Goal: Task Accomplishment & Management: Manage account settings

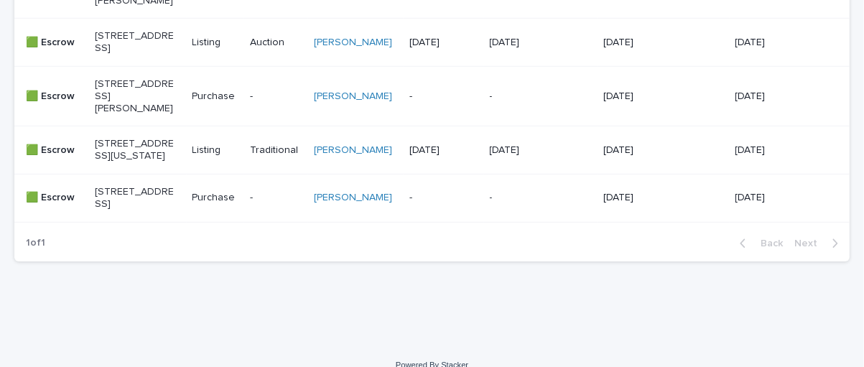
scroll to position [761, 0]
click at [140, 162] on p "[STREET_ADDRESS][US_STATE]" at bounding box center [135, 150] width 80 height 24
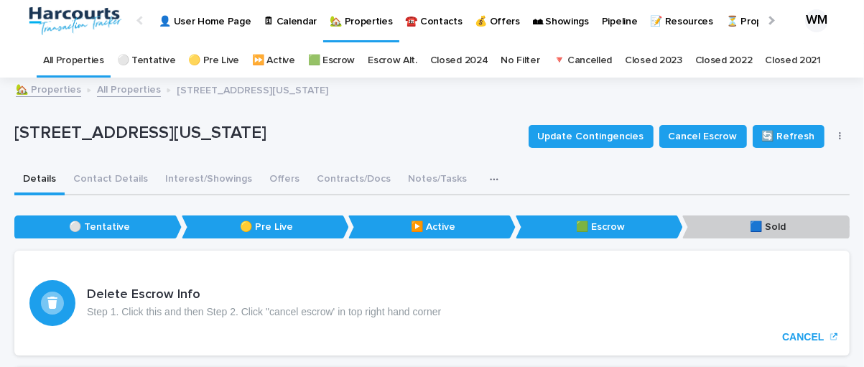
scroll to position [4, 0]
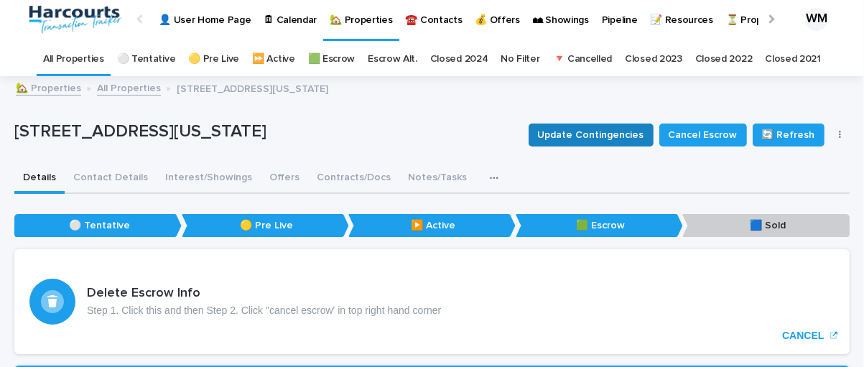
click at [591, 135] on span "Update Contingencies" at bounding box center [591, 135] width 106 height 14
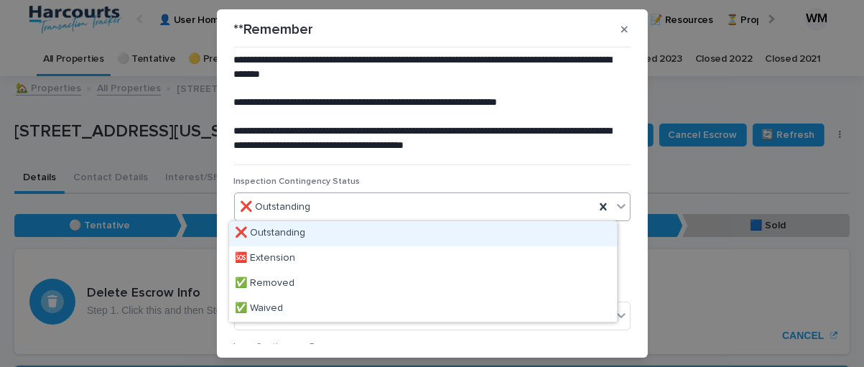
click at [614, 205] on icon at bounding box center [621, 206] width 14 height 14
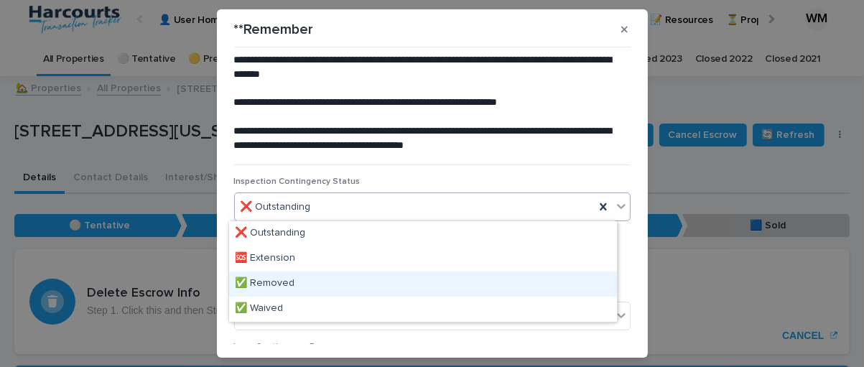
click at [468, 287] on div "✅ Removed" at bounding box center [423, 283] width 388 height 25
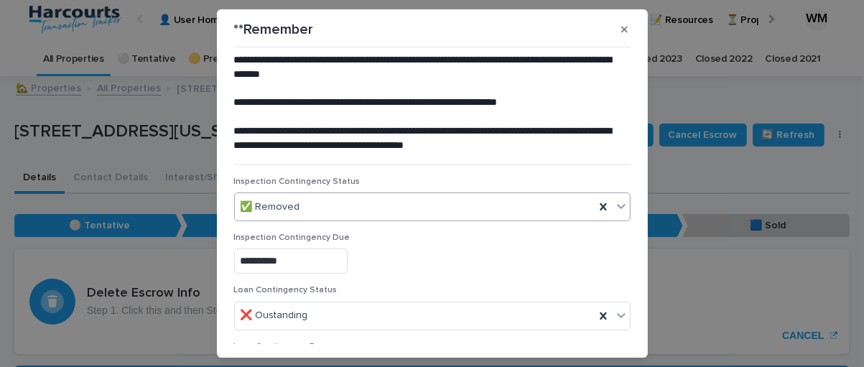
scroll to position [127, 0]
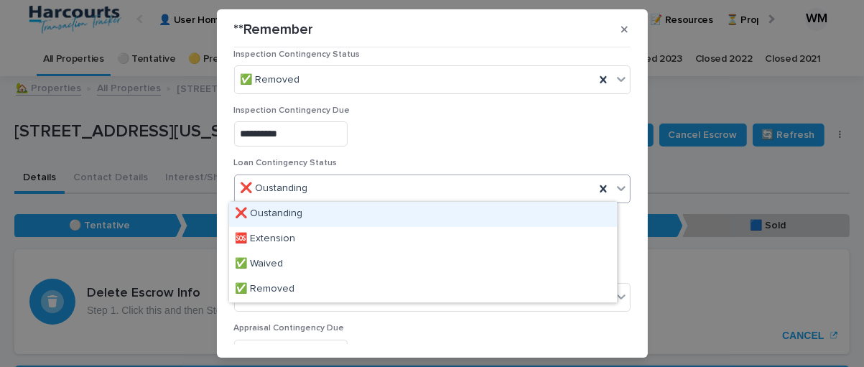
click at [614, 183] on icon at bounding box center [621, 188] width 14 height 14
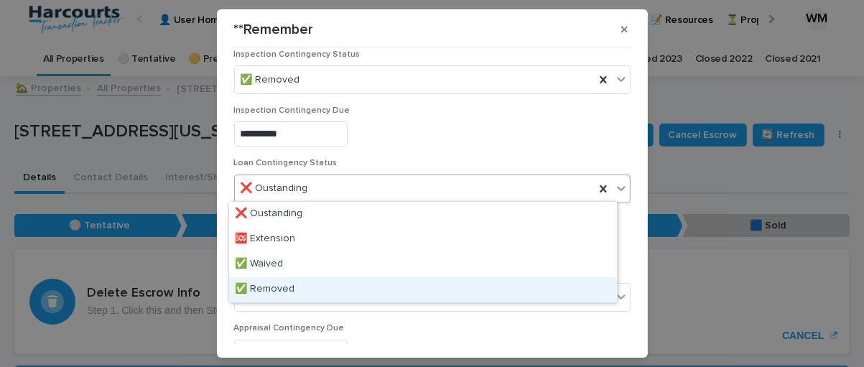
click at [444, 287] on div "✅ Removed" at bounding box center [423, 289] width 388 height 25
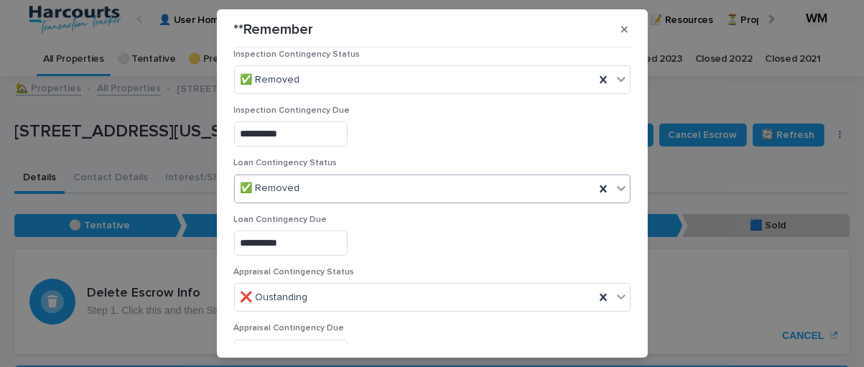
scroll to position [205, 0]
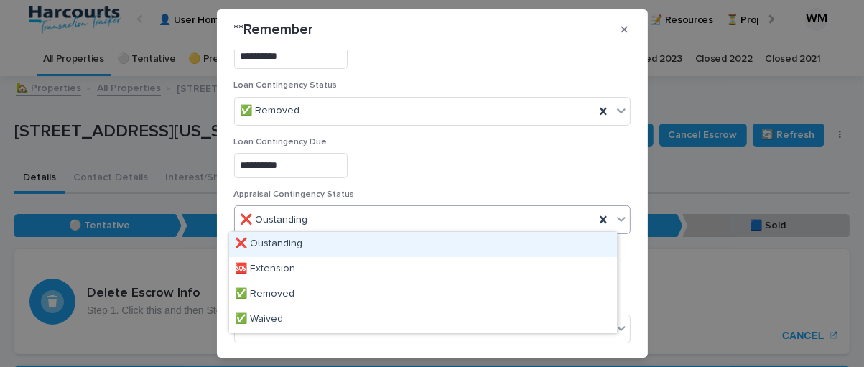
click at [614, 212] on icon at bounding box center [621, 219] width 14 height 14
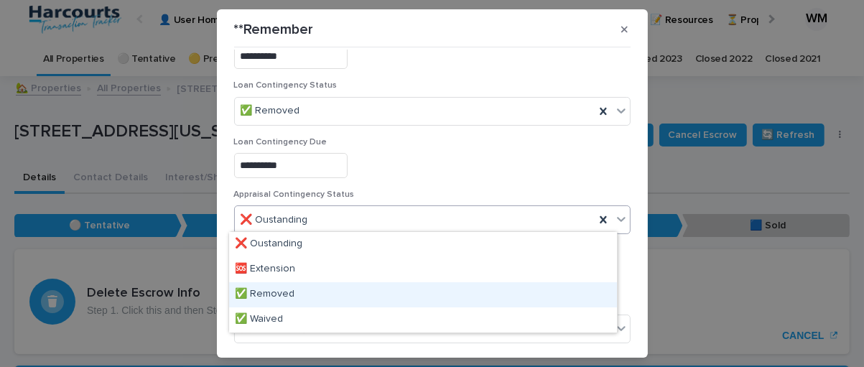
click at [471, 290] on div "✅ Removed" at bounding box center [423, 294] width 388 height 25
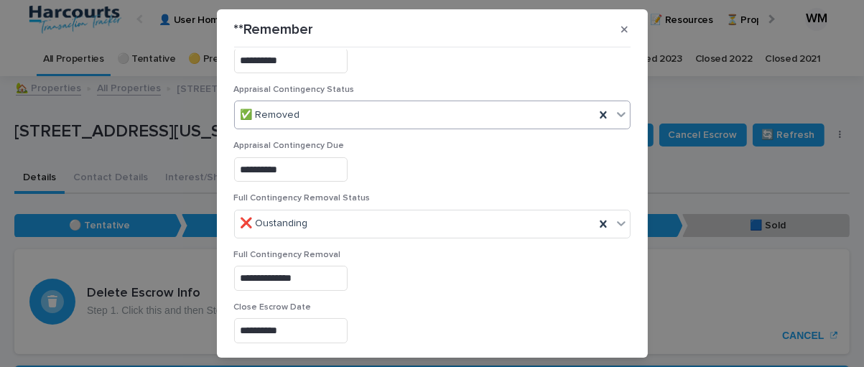
scroll to position [310, 0]
click at [613, 221] on div at bounding box center [621, 223] width 17 height 26
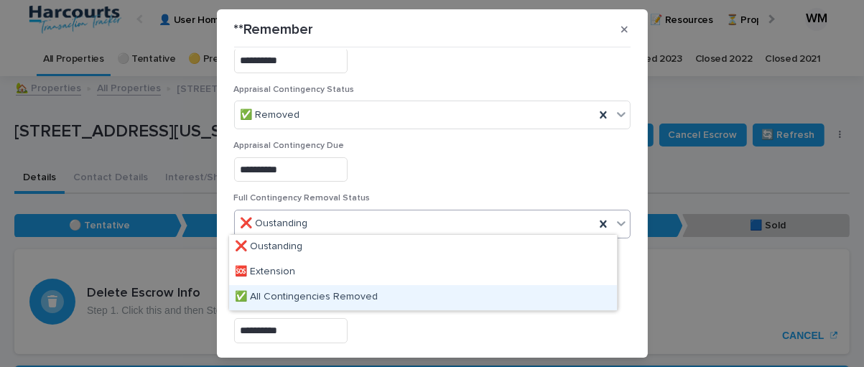
click at [488, 291] on div "✅ All Contingencies Removed" at bounding box center [423, 297] width 388 height 25
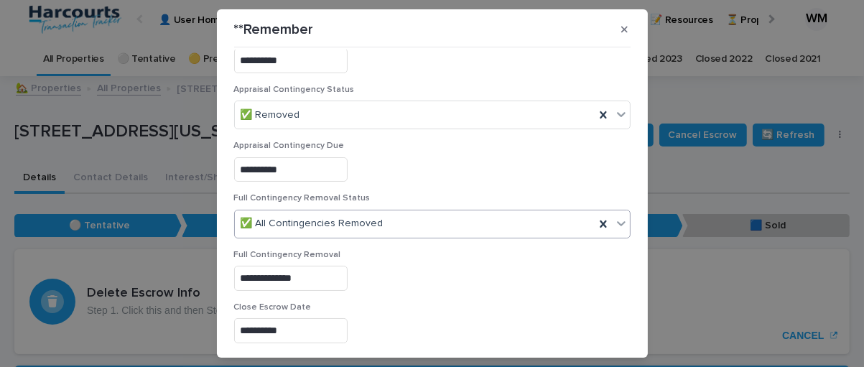
scroll to position [418, 0]
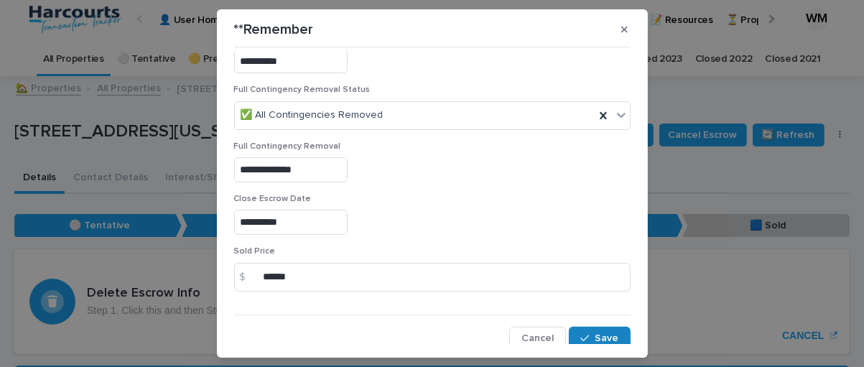
click at [580, 333] on icon "button" at bounding box center [584, 338] width 9 height 10
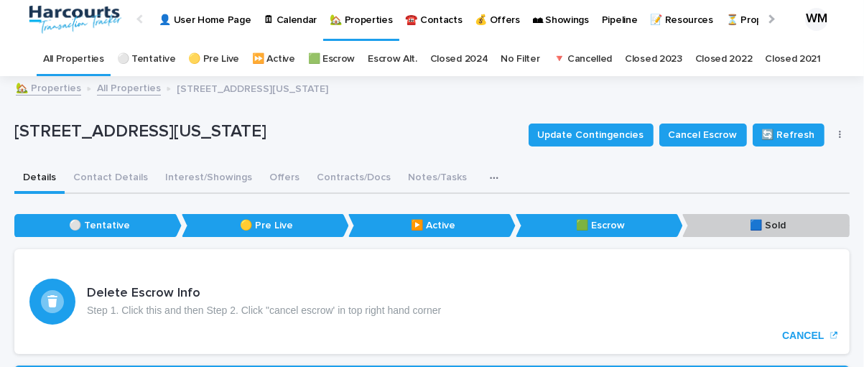
click at [70, 66] on link "All Properties" at bounding box center [73, 59] width 61 height 34
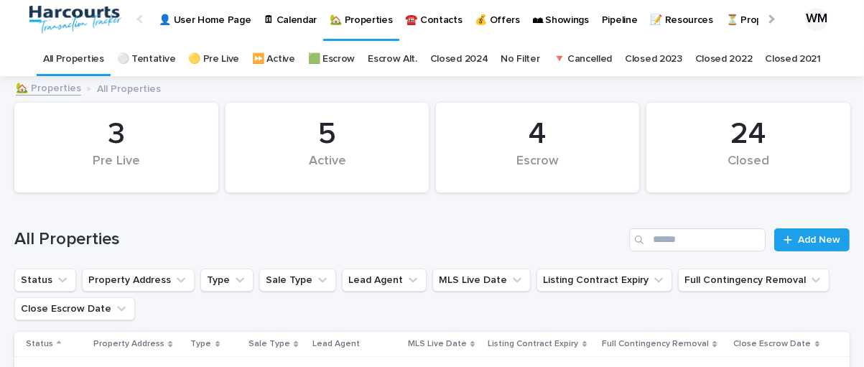
scroll to position [4, 0]
